Goal: Task Accomplishment & Management: Use online tool/utility

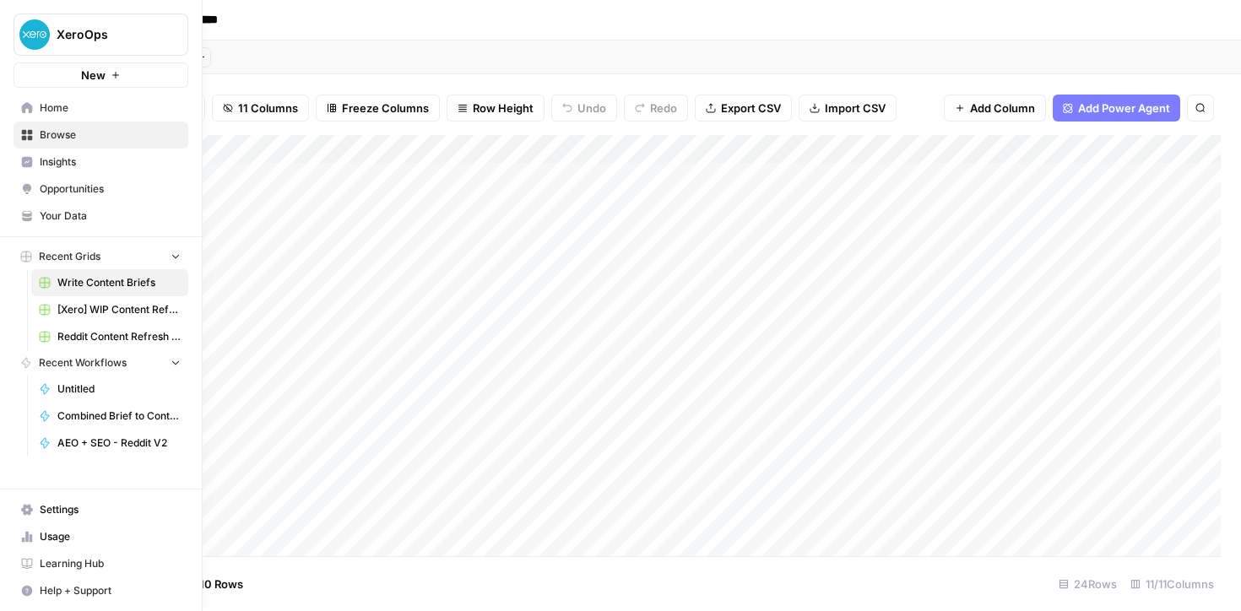
click at [68, 216] on span "Your Data" at bounding box center [110, 216] width 141 height 15
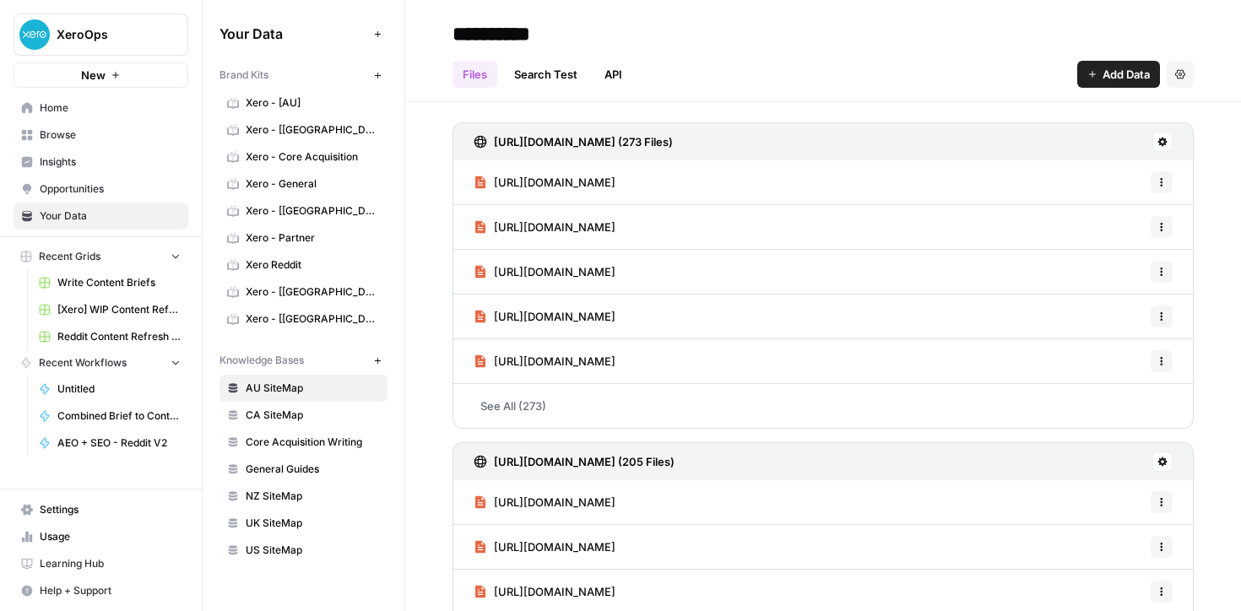
click at [52, 159] on span "Insights" at bounding box center [110, 162] width 141 height 15
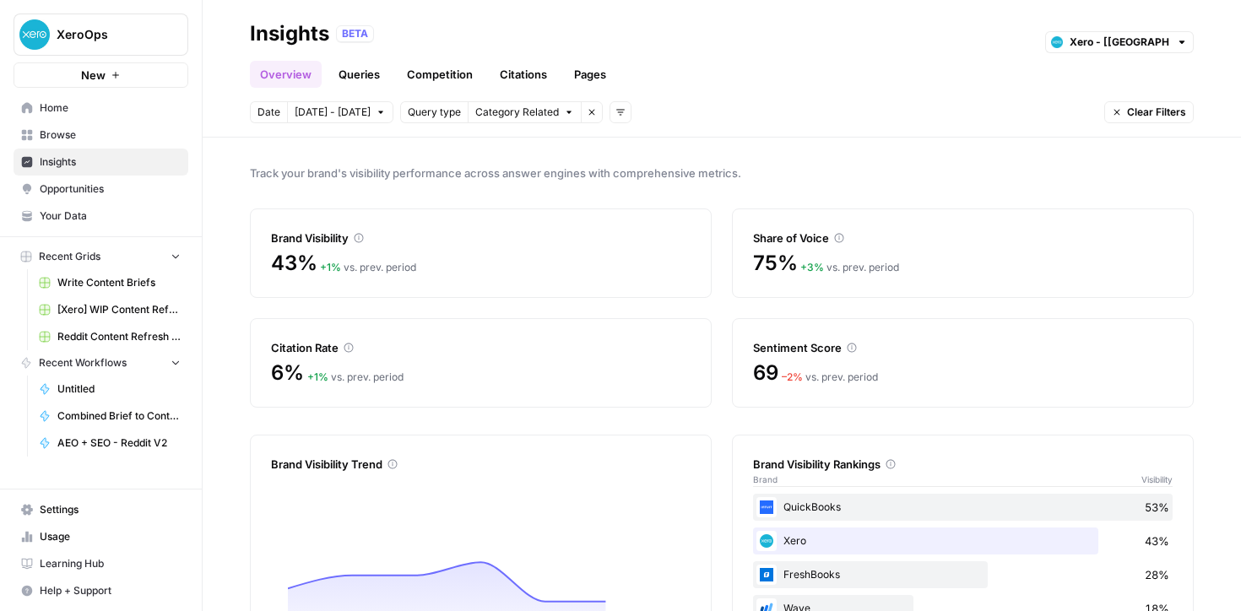
click at [66, 149] on link "Insights" at bounding box center [101, 162] width 175 height 27
click at [58, 140] on span "Browse" at bounding box center [110, 135] width 141 height 15
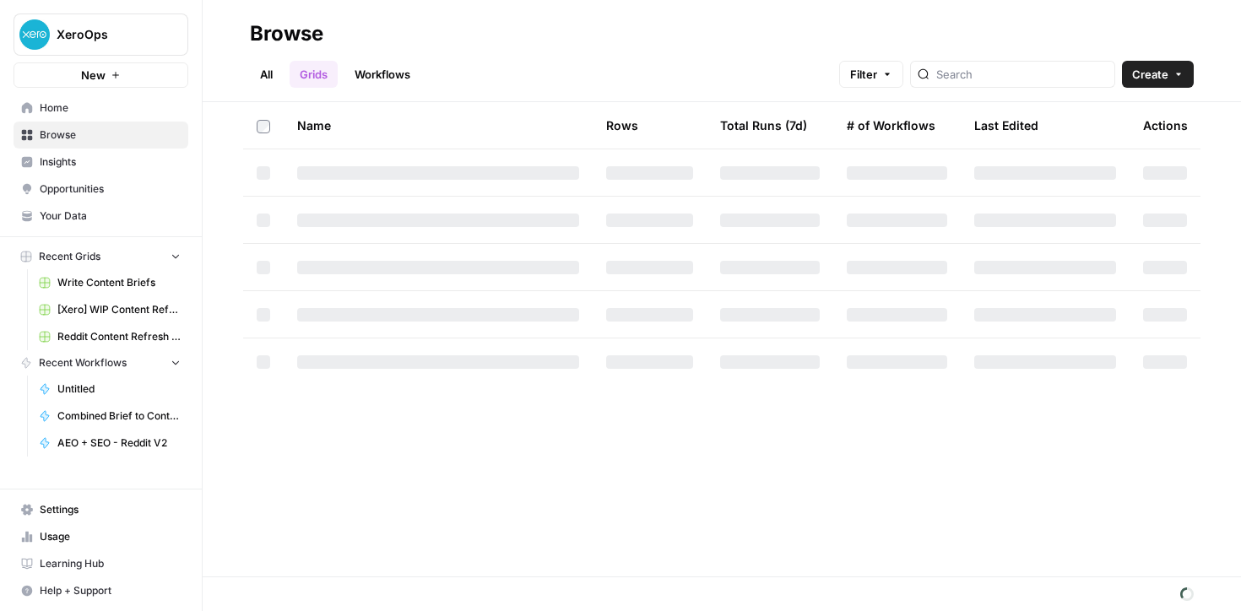
click at [377, 79] on link "Workflows" at bounding box center [383, 74] width 76 height 27
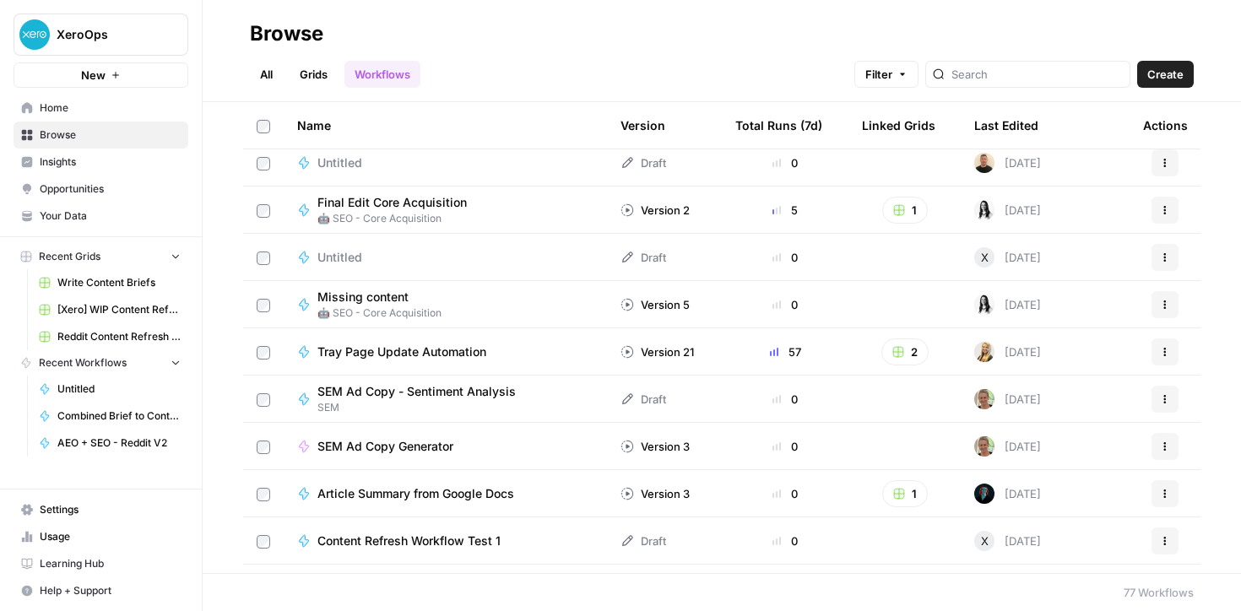
scroll to position [200, 0]
click at [908, 75] on icon "button" at bounding box center [903, 74] width 10 height 10
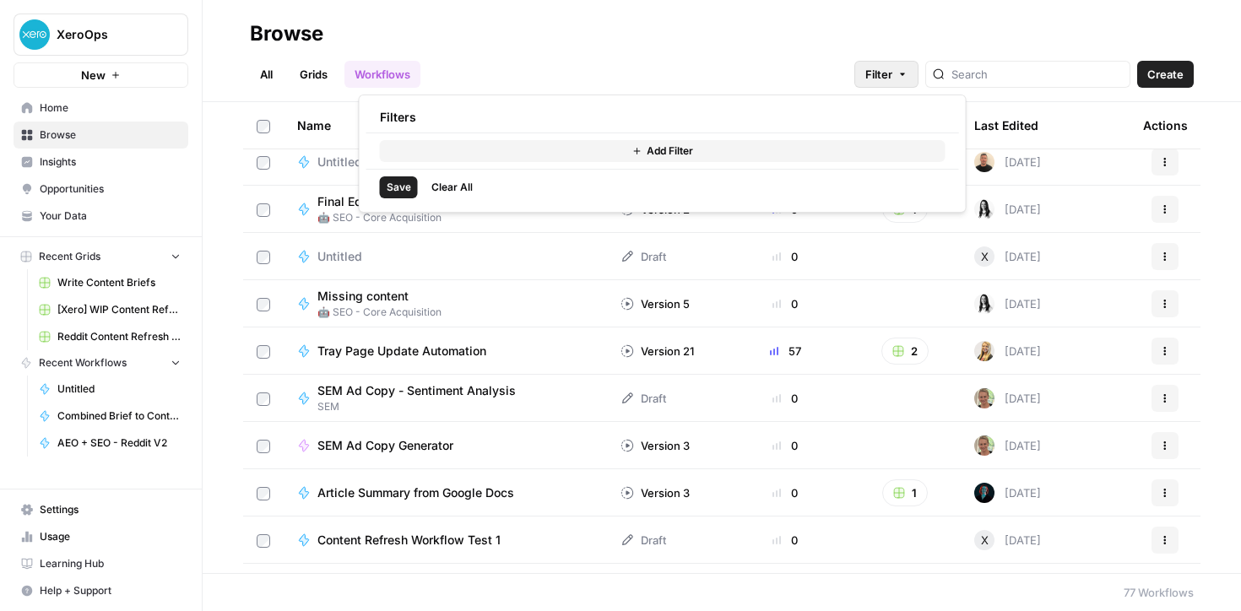
click at [637, 150] on icon "button" at bounding box center [637, 151] width 10 height 10
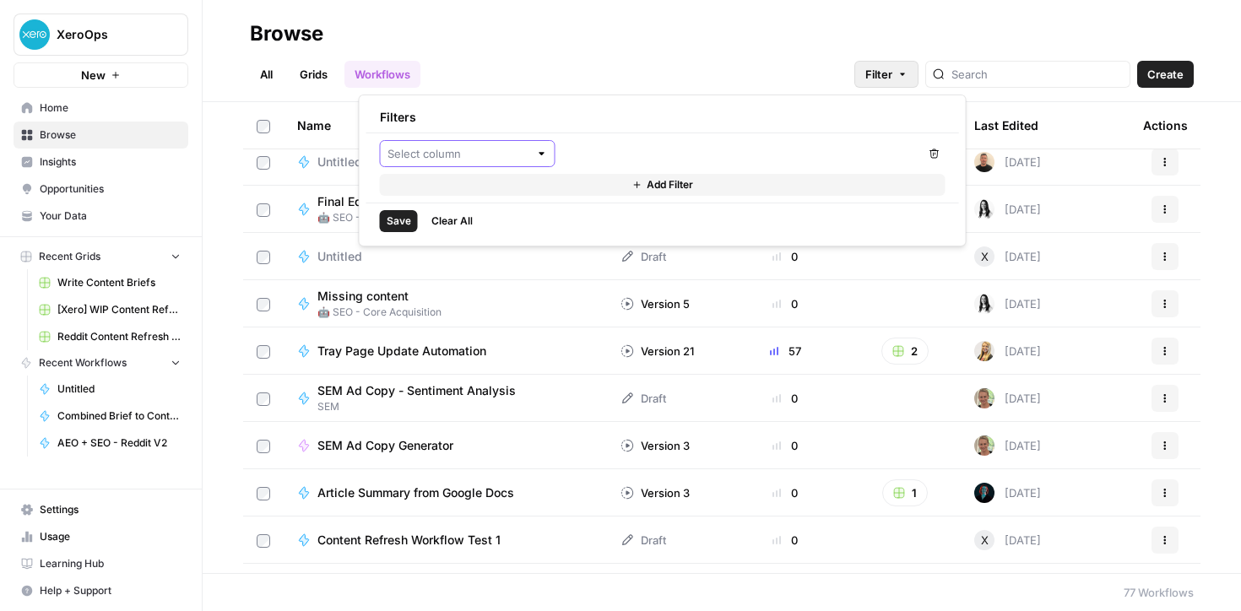
click at [447, 149] on input "text" at bounding box center [459, 153] width 142 height 17
click at [691, 180] on span "Add Filter" at bounding box center [670, 184] width 46 height 15
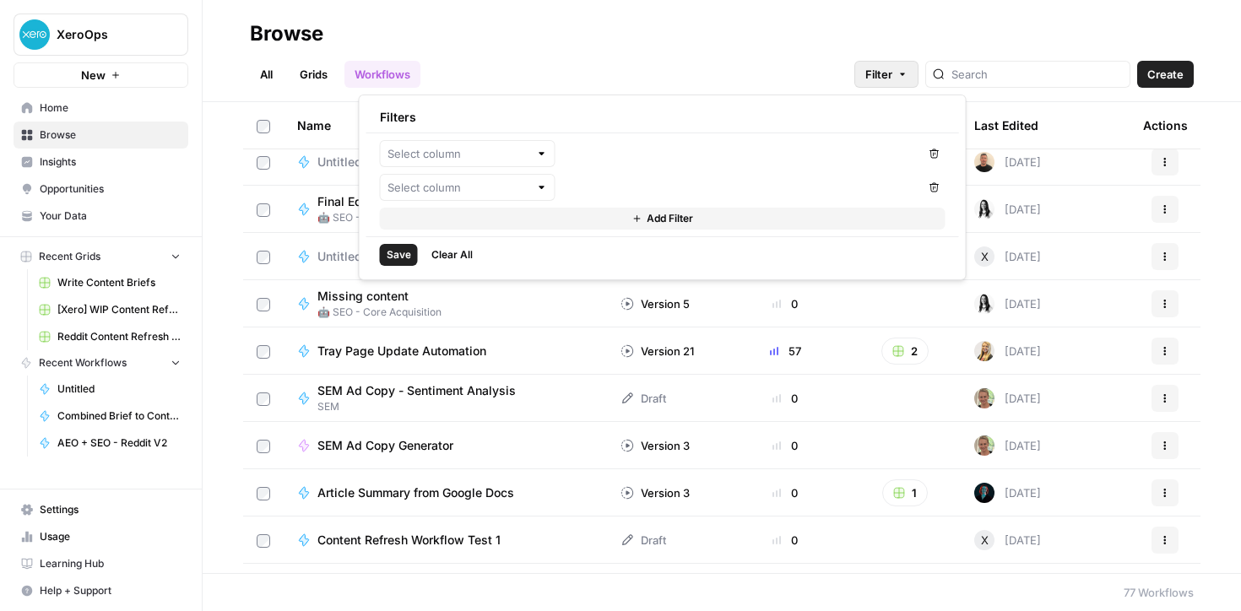
click at [460, 162] on div at bounding box center [468, 153] width 176 height 27
drag, startPoint x: 464, startPoint y: 267, endPoint x: 454, endPoint y: 289, distance: 24.2
click at [454, 289] on div "Status Total Runs (7d) Linked Grids Last Edited Last Edited By" at bounding box center [468, 240] width 176 height 133
click at [439, 291] on span "Last Edited By" at bounding box center [474, 288] width 122 height 17
type input "Last Edited By"
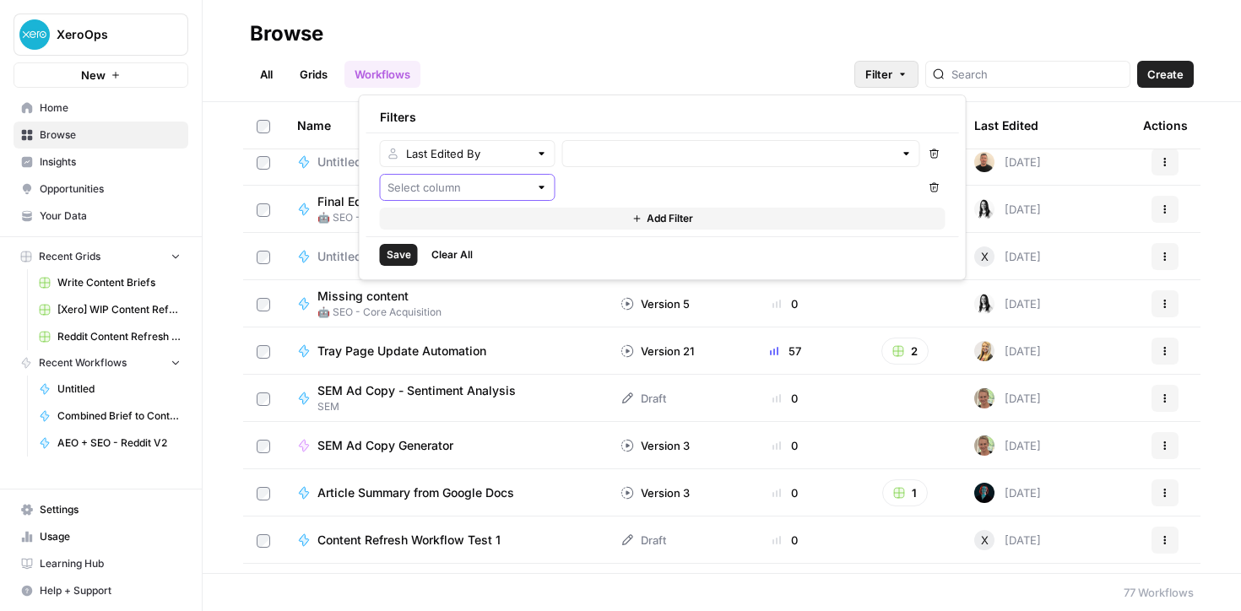
click at [427, 190] on input "text" at bounding box center [459, 187] width 142 height 17
click at [567, 183] on div at bounding box center [650, 187] width 540 height 27
click at [636, 149] on input "text" at bounding box center [732, 153] width 324 height 17
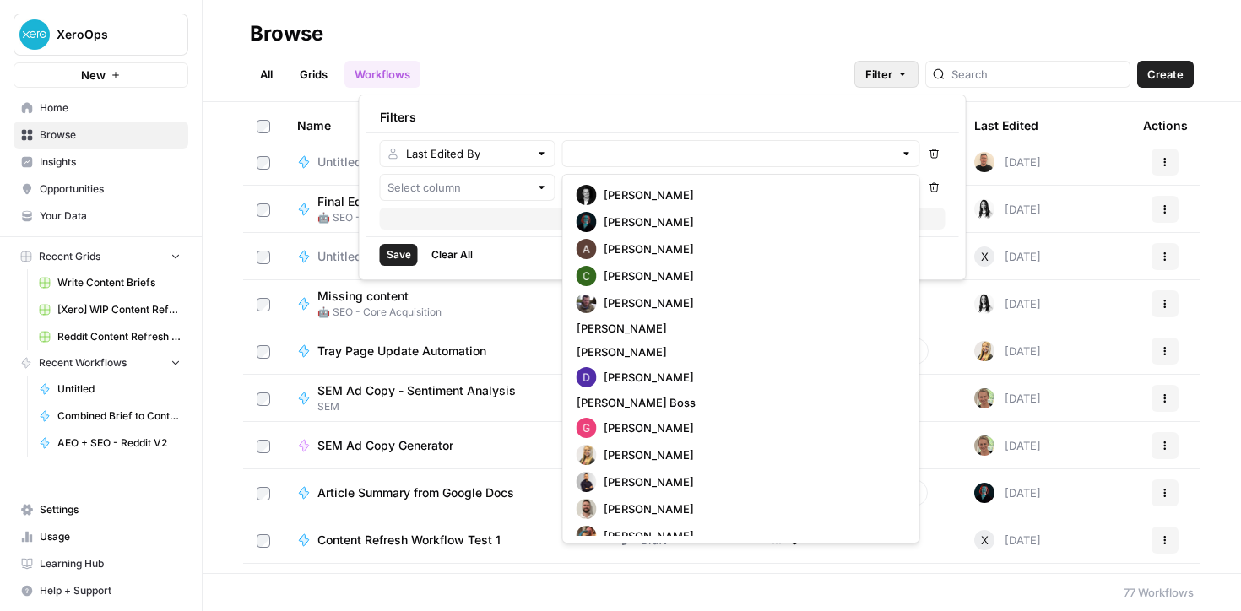
click at [924, 184] on button "Remove" at bounding box center [935, 187] width 22 height 27
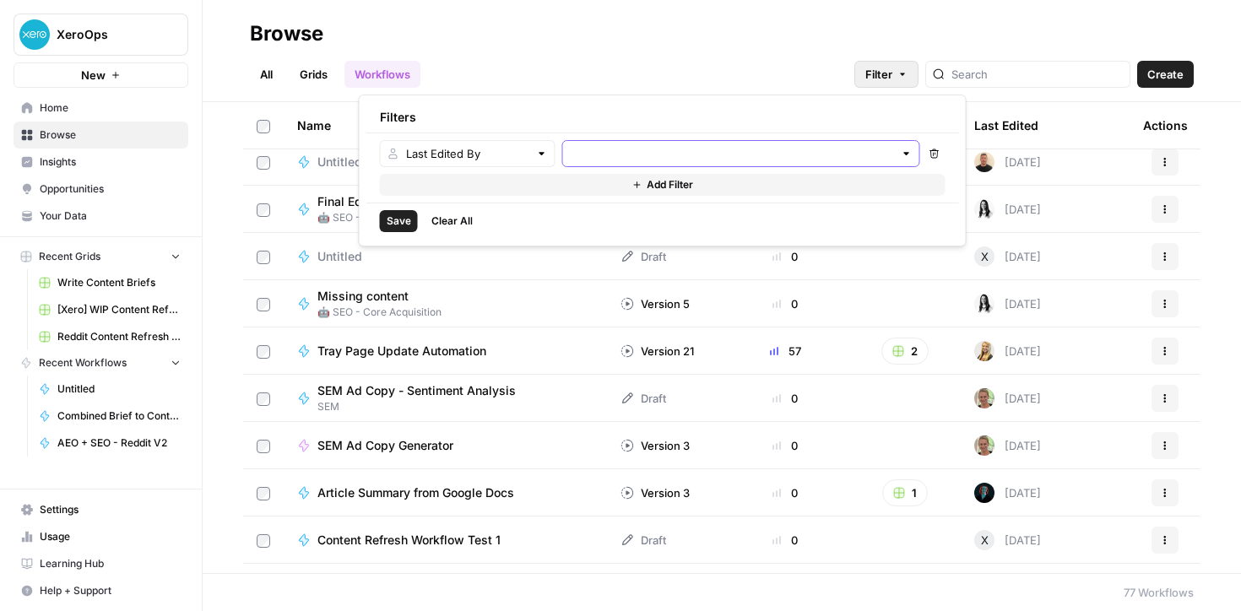
click at [749, 156] on input "text" at bounding box center [732, 153] width 324 height 17
click at [604, 199] on span "[PERSON_NAME]" at bounding box center [752, 195] width 296 height 17
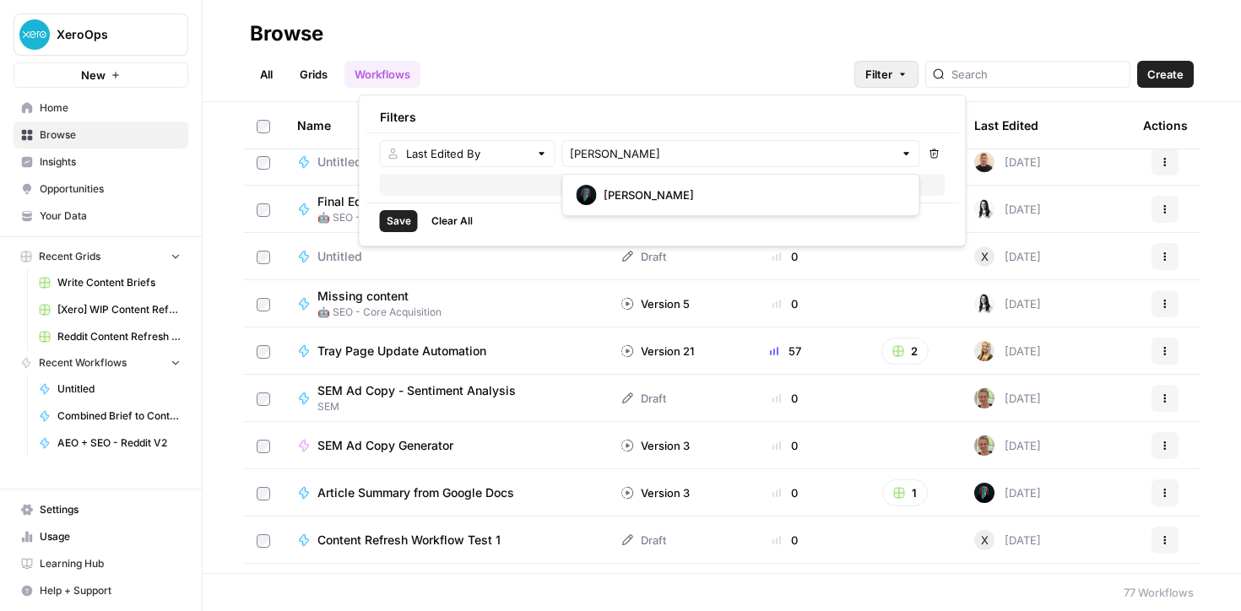
type input "[PERSON_NAME]"
click at [395, 223] on span "Save" at bounding box center [399, 221] width 24 height 15
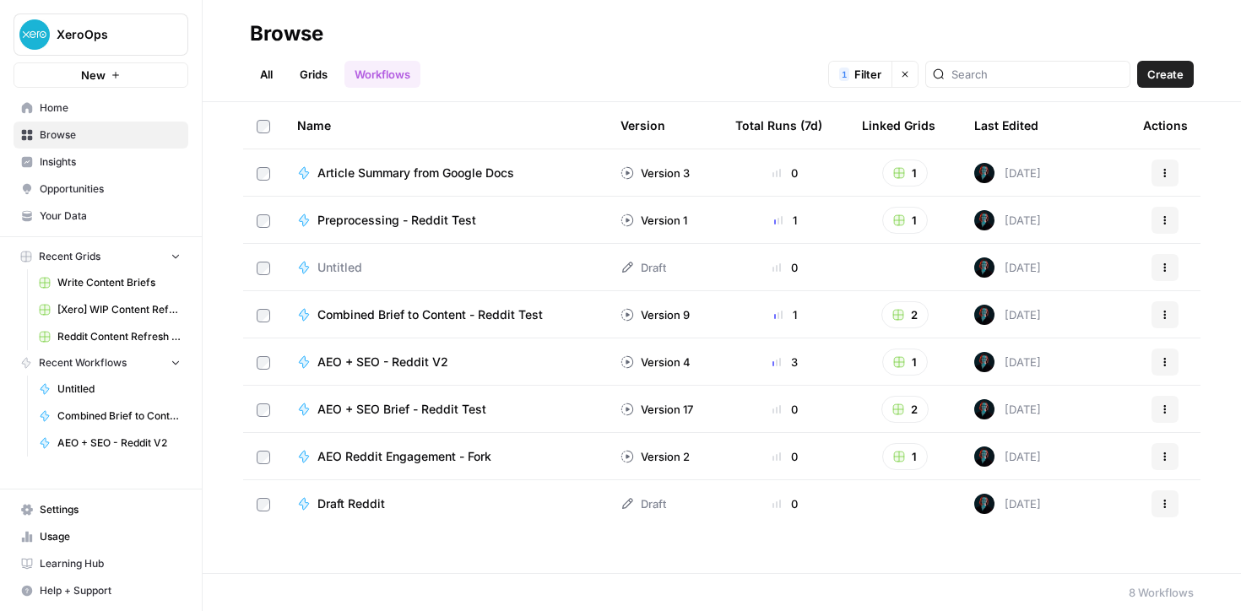
click at [481, 175] on span "Article Summary from Google Docs" at bounding box center [416, 173] width 197 height 17
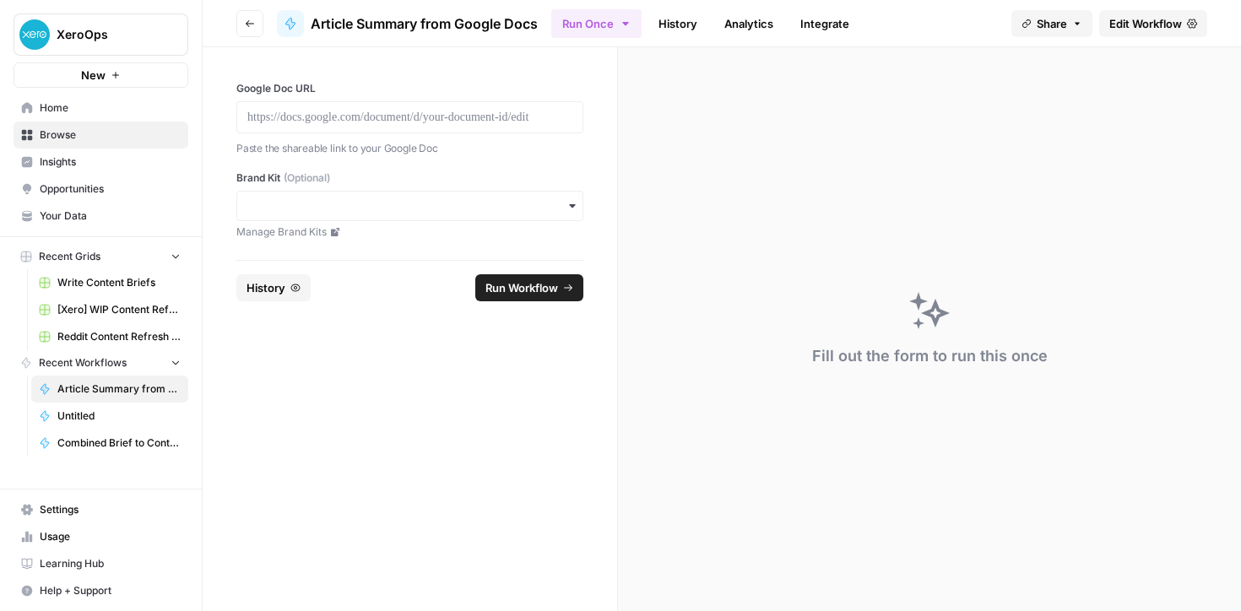
click at [59, 132] on span "Browse" at bounding box center [110, 135] width 141 height 15
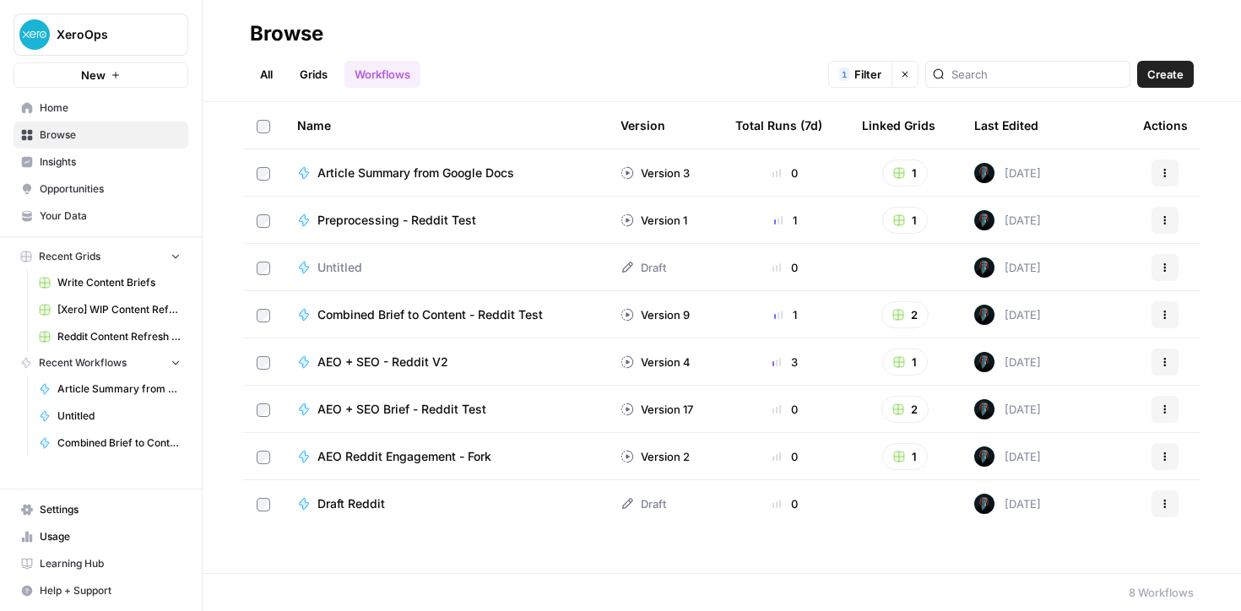
click at [323, 74] on link "Grids" at bounding box center [314, 74] width 48 height 27
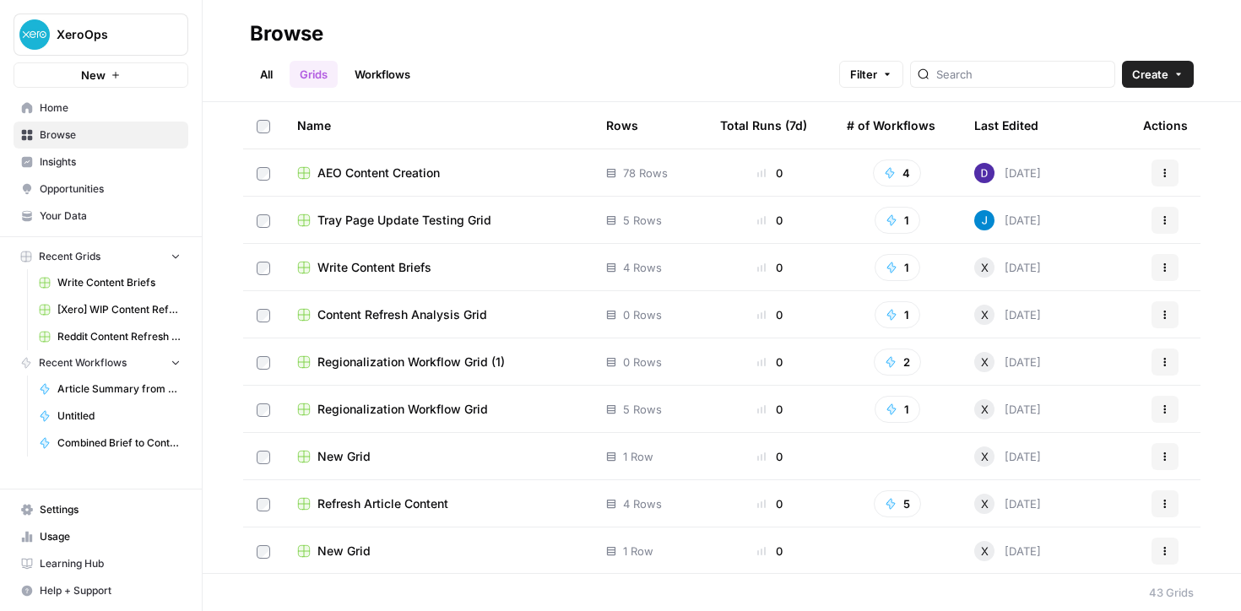
click at [904, 84] on button "Filter" at bounding box center [871, 74] width 64 height 27
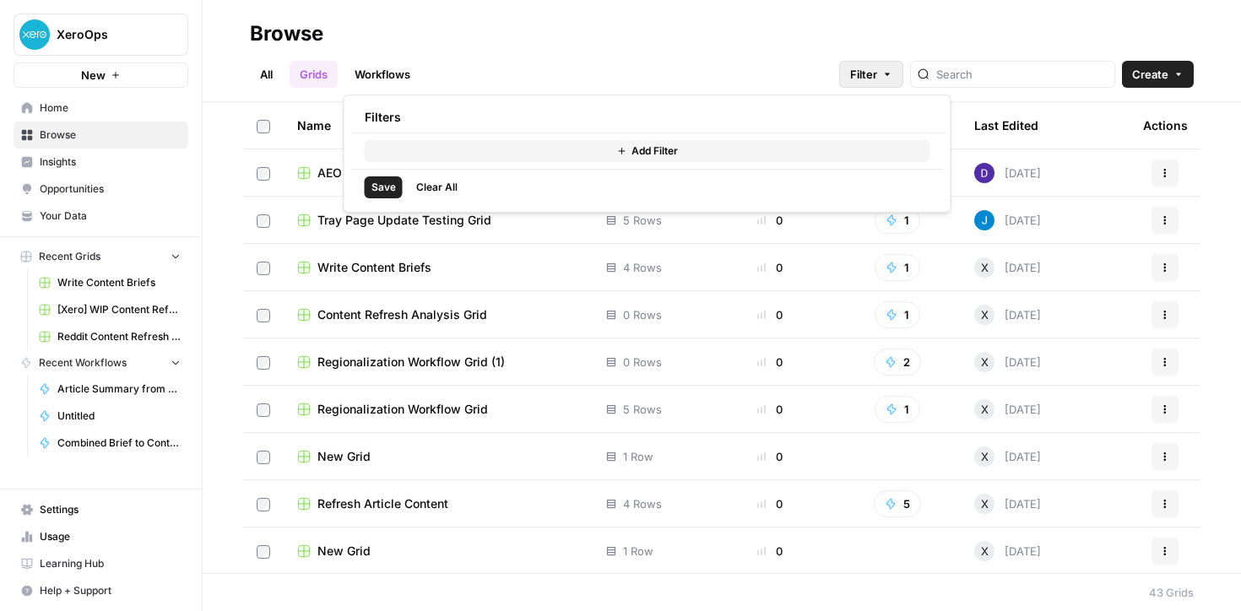
click at [490, 150] on button "Add Filter" at bounding box center [648, 151] width 566 height 22
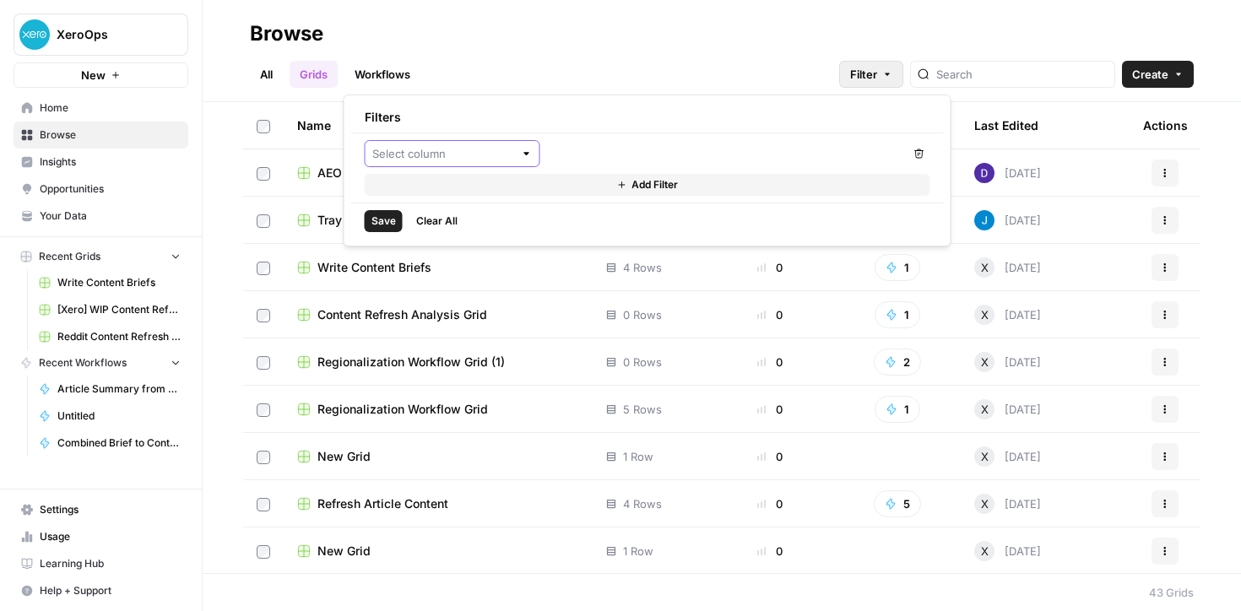
click at [401, 152] on input "text" at bounding box center [443, 153] width 142 height 17
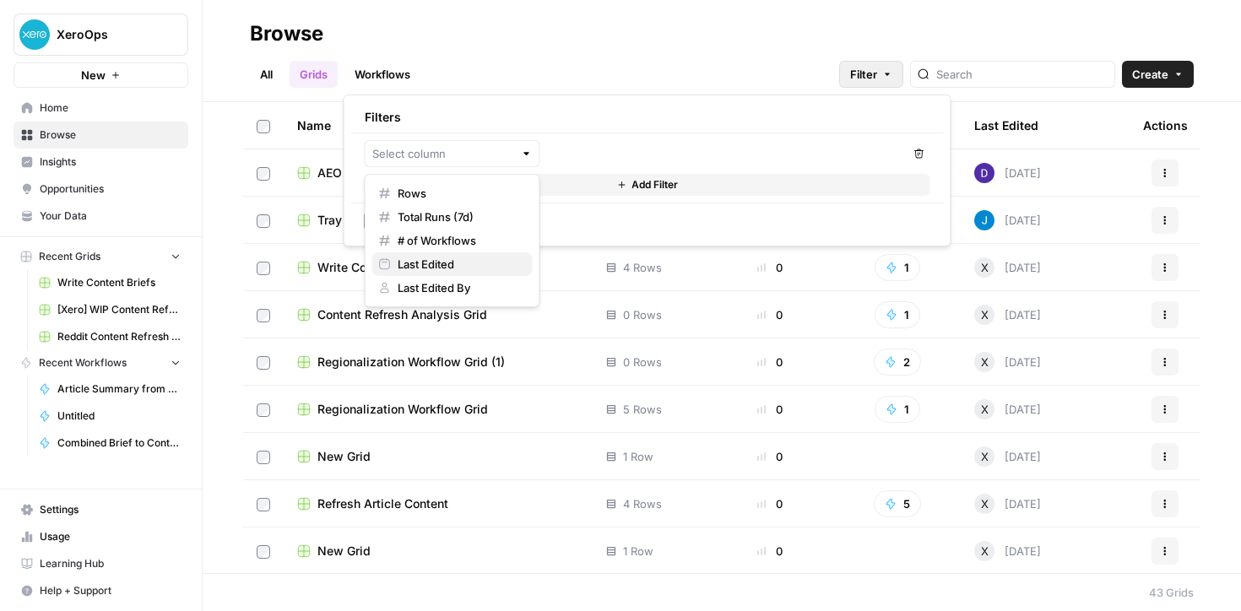
click at [435, 263] on span "Last Edited" at bounding box center [459, 264] width 122 height 17
type input "Last Edited"
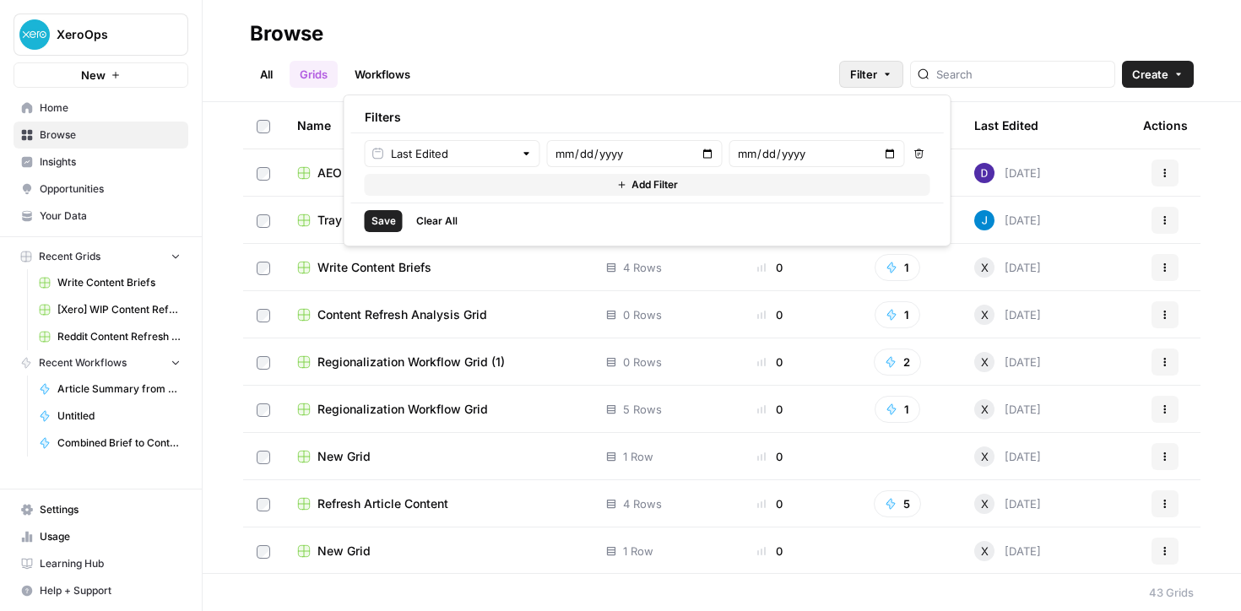
click at [919, 153] on icon "button" at bounding box center [920, 154] width 10 height 10
click at [473, 150] on input "text" at bounding box center [443, 153] width 142 height 17
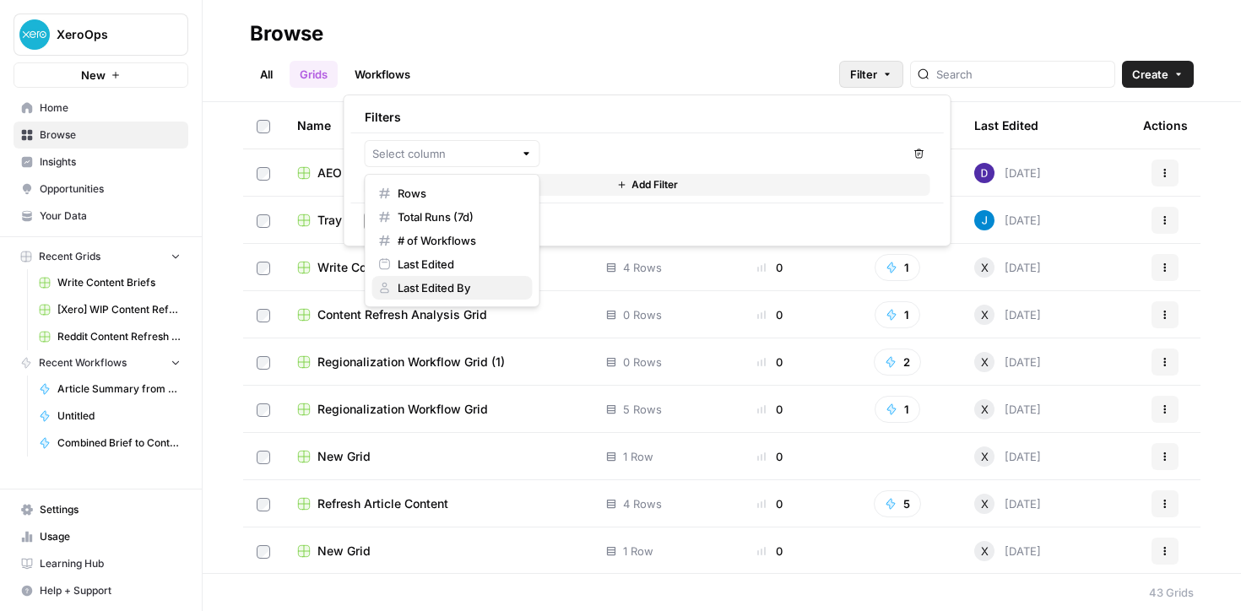
click at [409, 296] on button "Last Edited By" at bounding box center [452, 288] width 160 height 24
type input "Last Edited By"
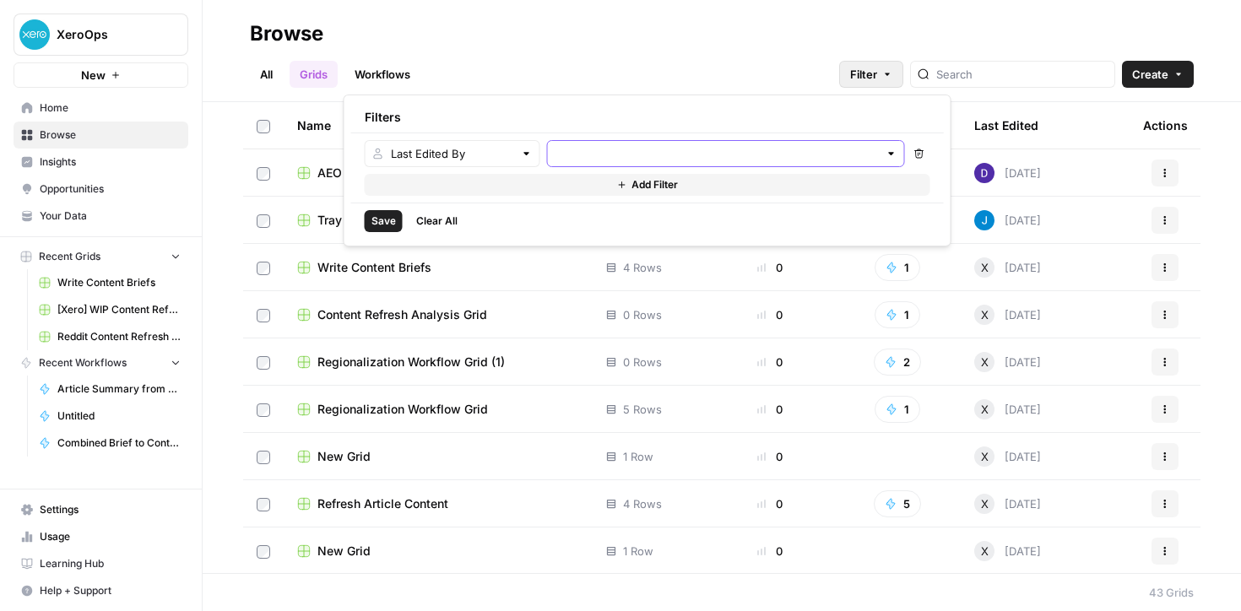
click at [606, 149] on input "text" at bounding box center [717, 153] width 324 height 17
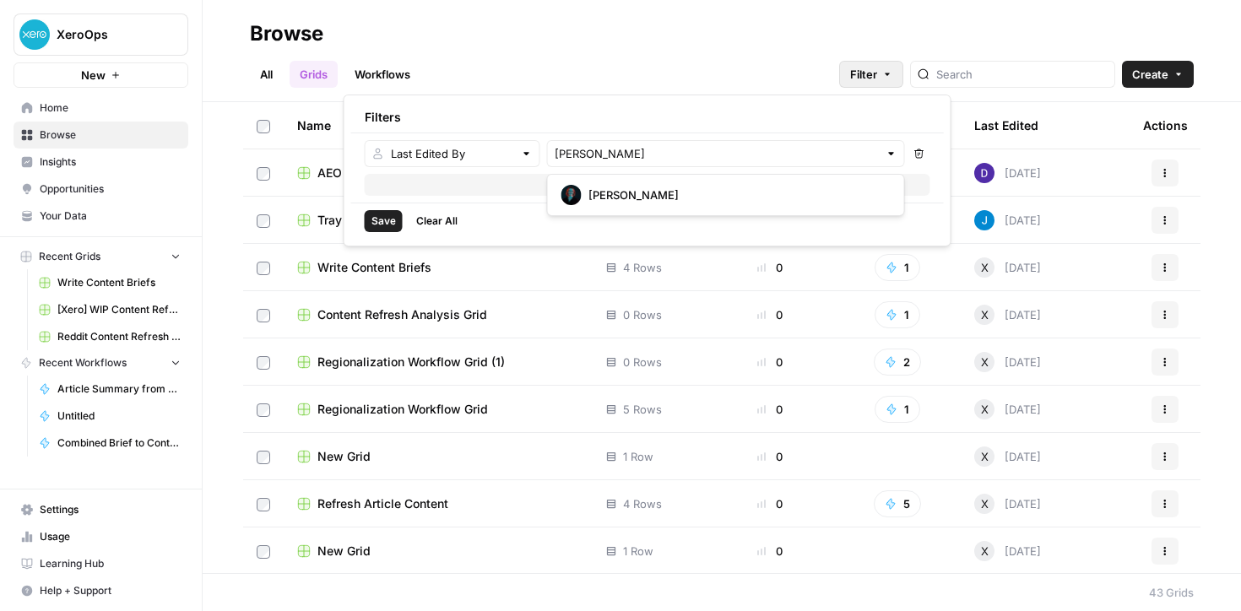
click at [630, 198] on span "[PERSON_NAME]" at bounding box center [737, 195] width 296 height 17
type input "[PERSON_NAME]"
click at [551, 193] on button "Add Filter" at bounding box center [648, 185] width 566 height 22
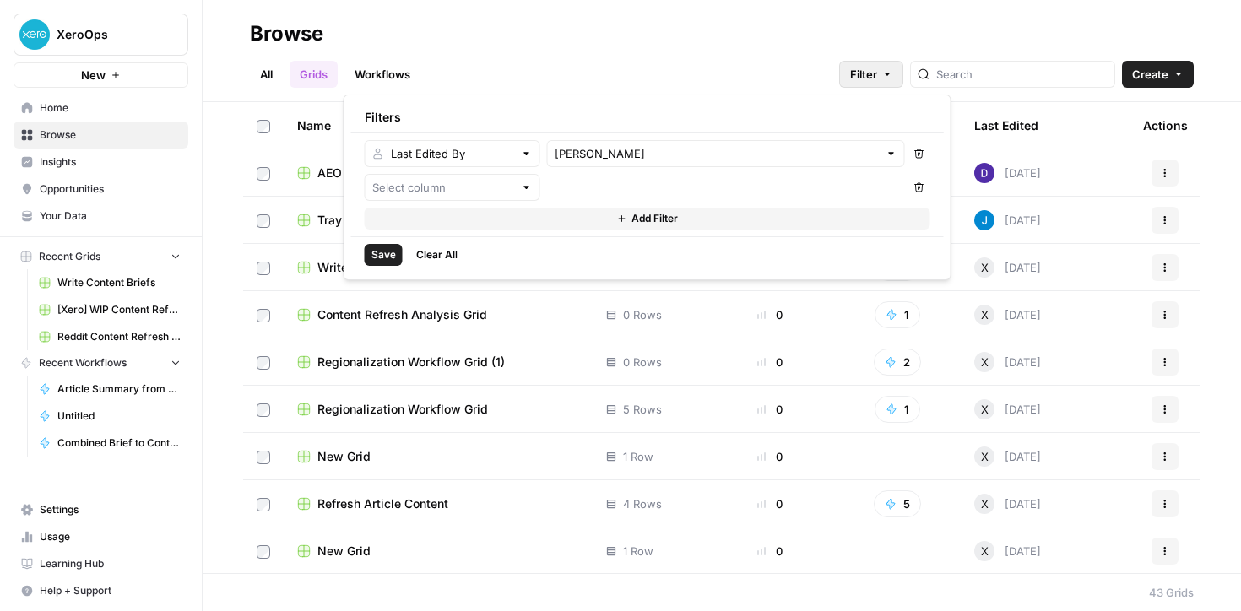
click at [921, 186] on icon "button" at bounding box center [920, 187] width 10 height 10
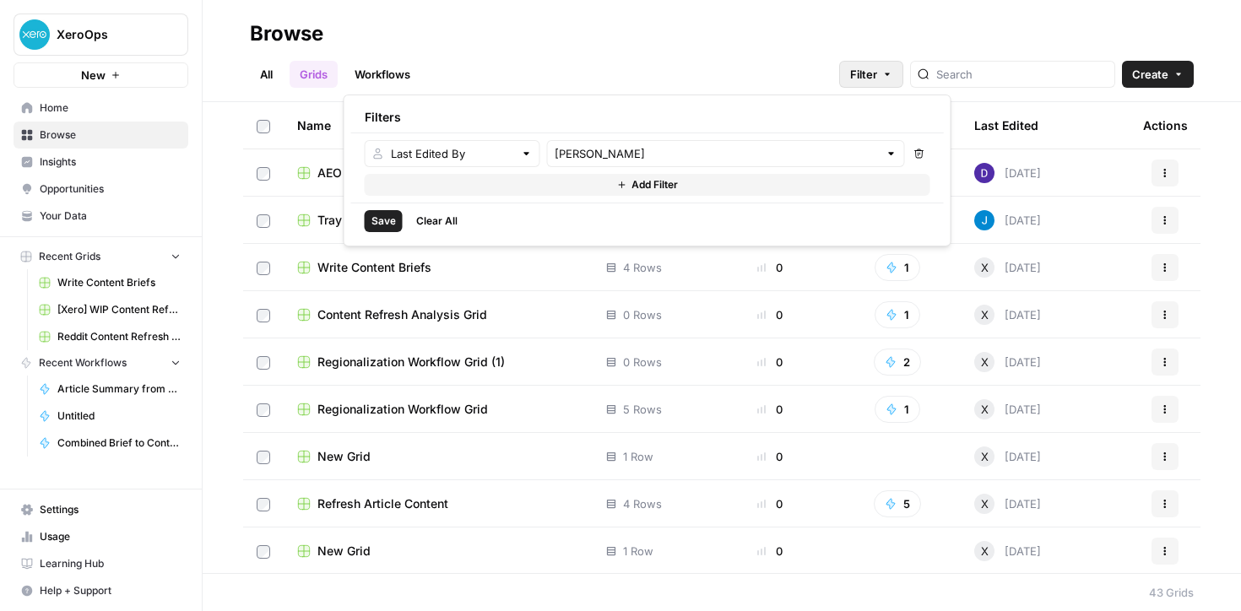
click at [383, 221] on span "Save" at bounding box center [384, 221] width 24 height 15
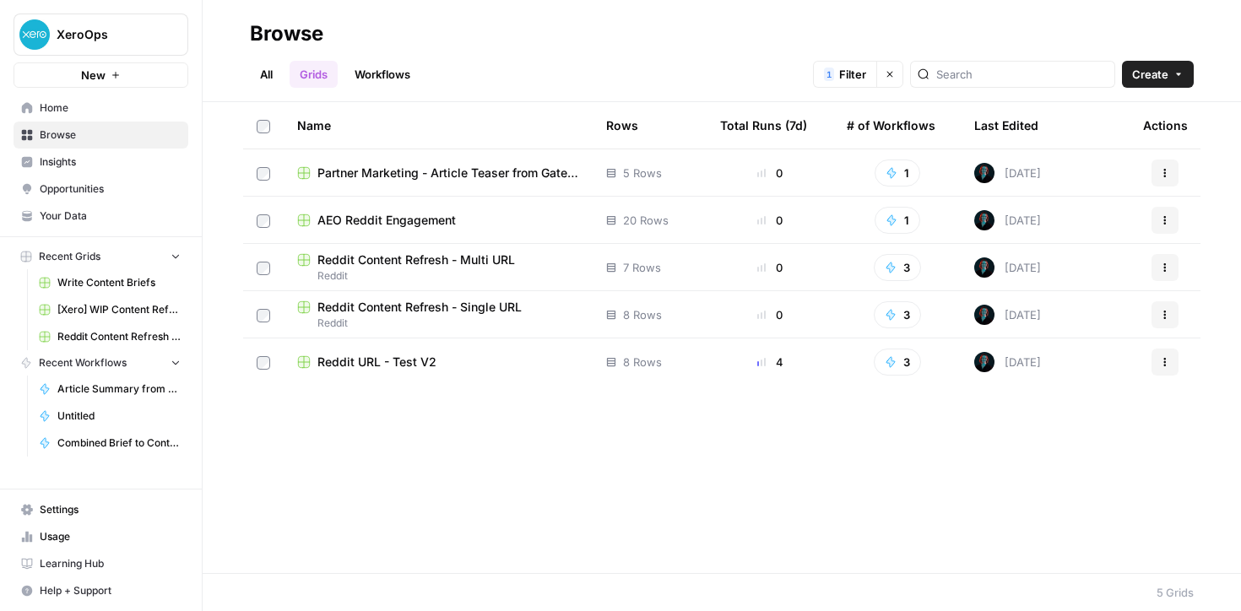
click at [405, 176] on span "Partner Marketing - Article Teaser from Gated Guide" at bounding box center [449, 173] width 262 height 17
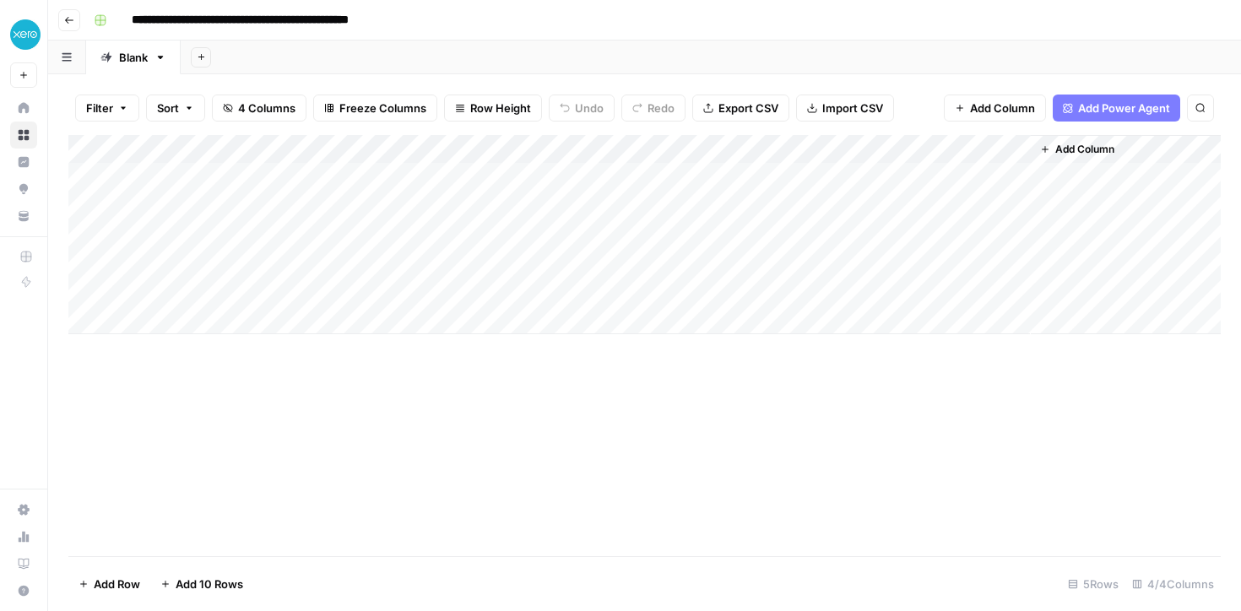
click at [208, 265] on div "Add Column" at bounding box center [644, 234] width 1153 height 199
type textarea "**********"
click at [757, 263] on div "Add Column" at bounding box center [644, 234] width 1153 height 199
click at [745, 263] on div "Add Column" at bounding box center [644, 234] width 1153 height 199
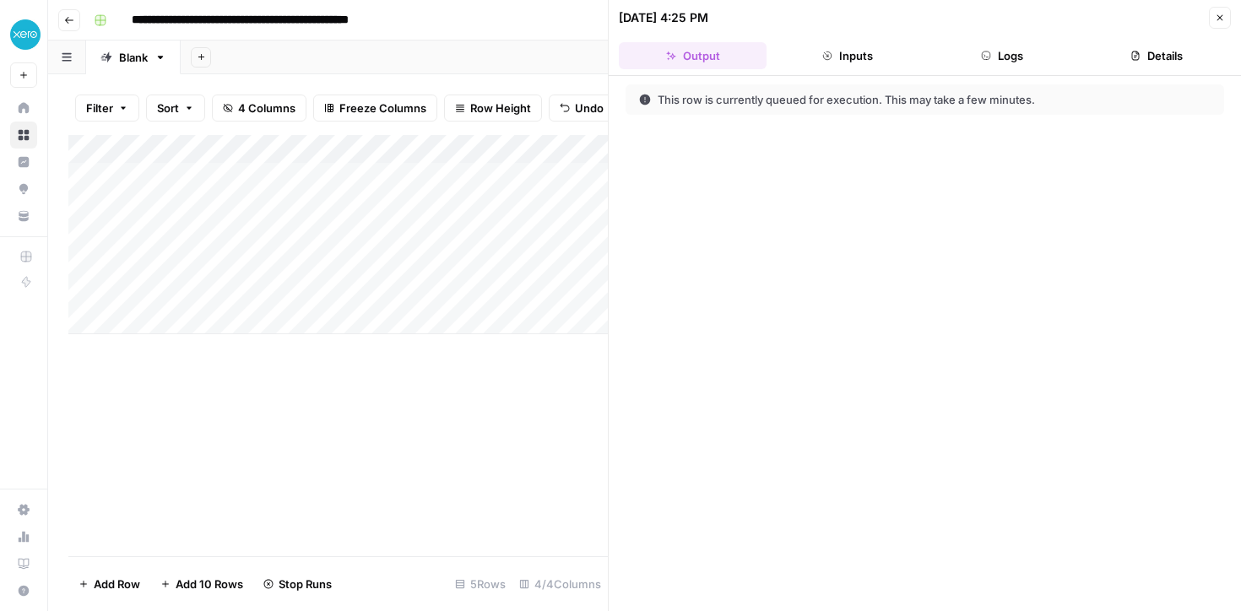
click at [1212, 8] on button "Close" at bounding box center [1220, 18] width 22 height 22
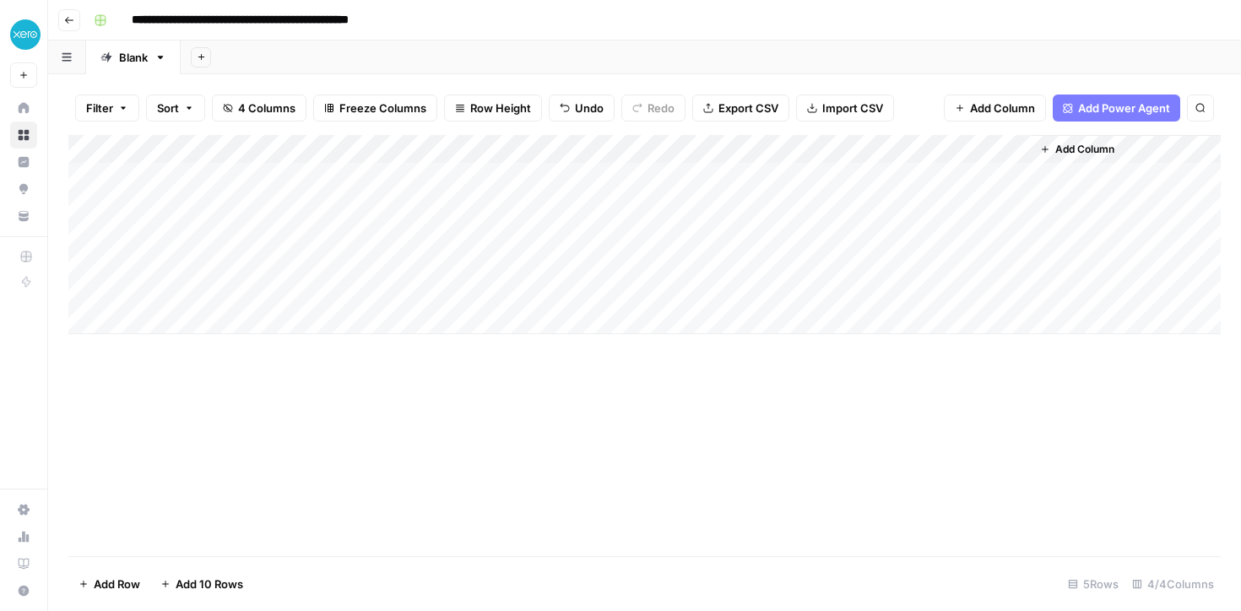
click at [246, 296] on div "Add Column" at bounding box center [644, 234] width 1153 height 199
type textarea "**********"
click at [751, 287] on div "Add Column" at bounding box center [644, 234] width 1153 height 199
click at [225, 320] on div "Add Column" at bounding box center [644, 234] width 1153 height 199
type textarea "**********"
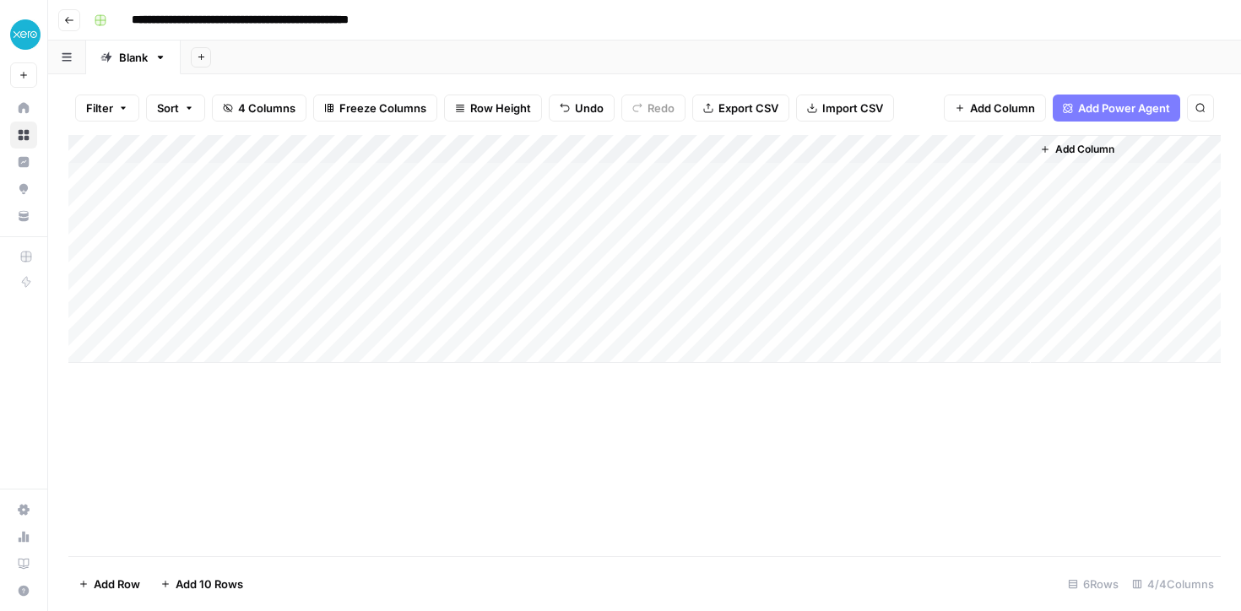
click at [741, 315] on div "Add Column" at bounding box center [644, 249] width 1153 height 228
click at [1016, 261] on div "Add Column" at bounding box center [644, 249] width 1153 height 228
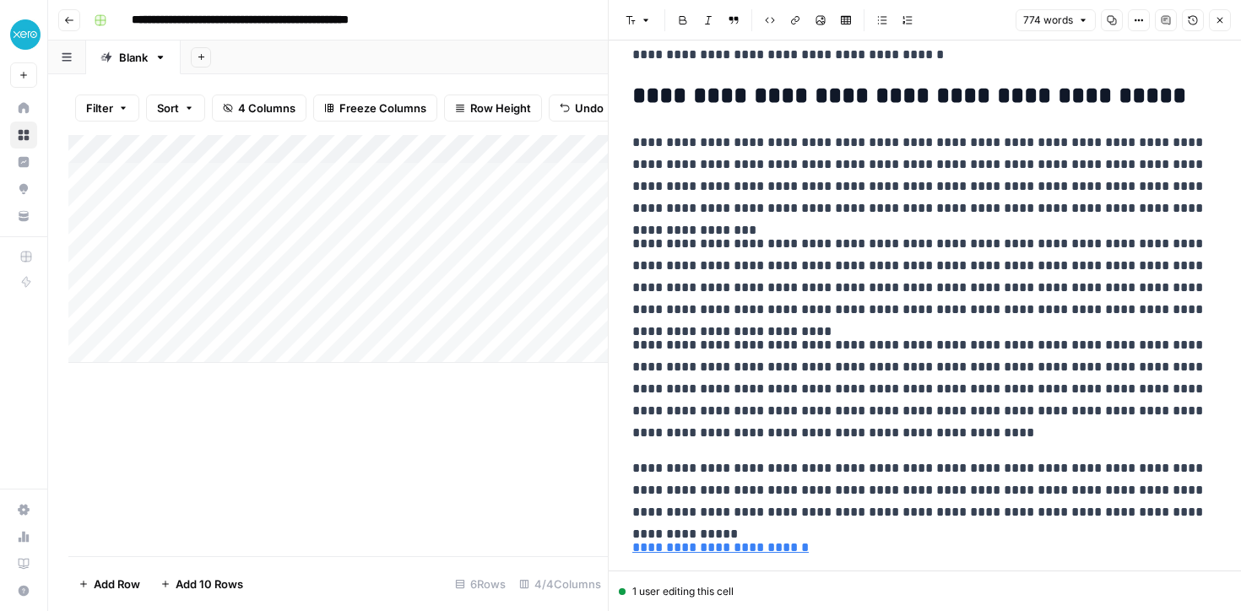
scroll to position [1477, 0]
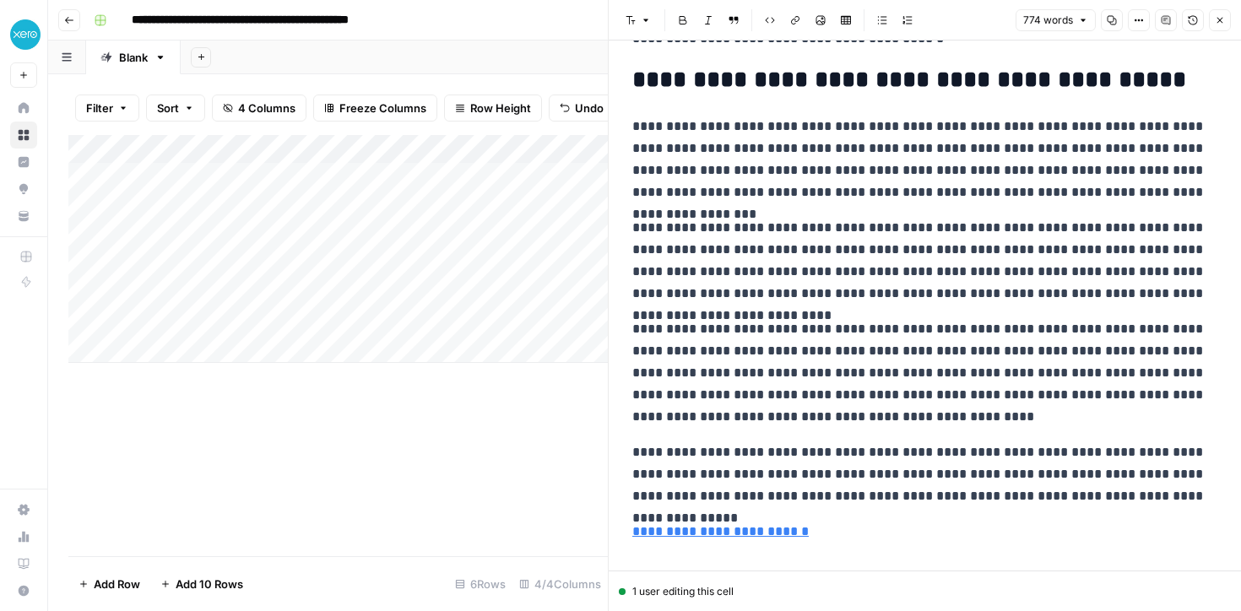
click at [1225, 24] on icon "button" at bounding box center [1220, 20] width 10 height 10
